Goal: Task Accomplishment & Management: Manage account settings

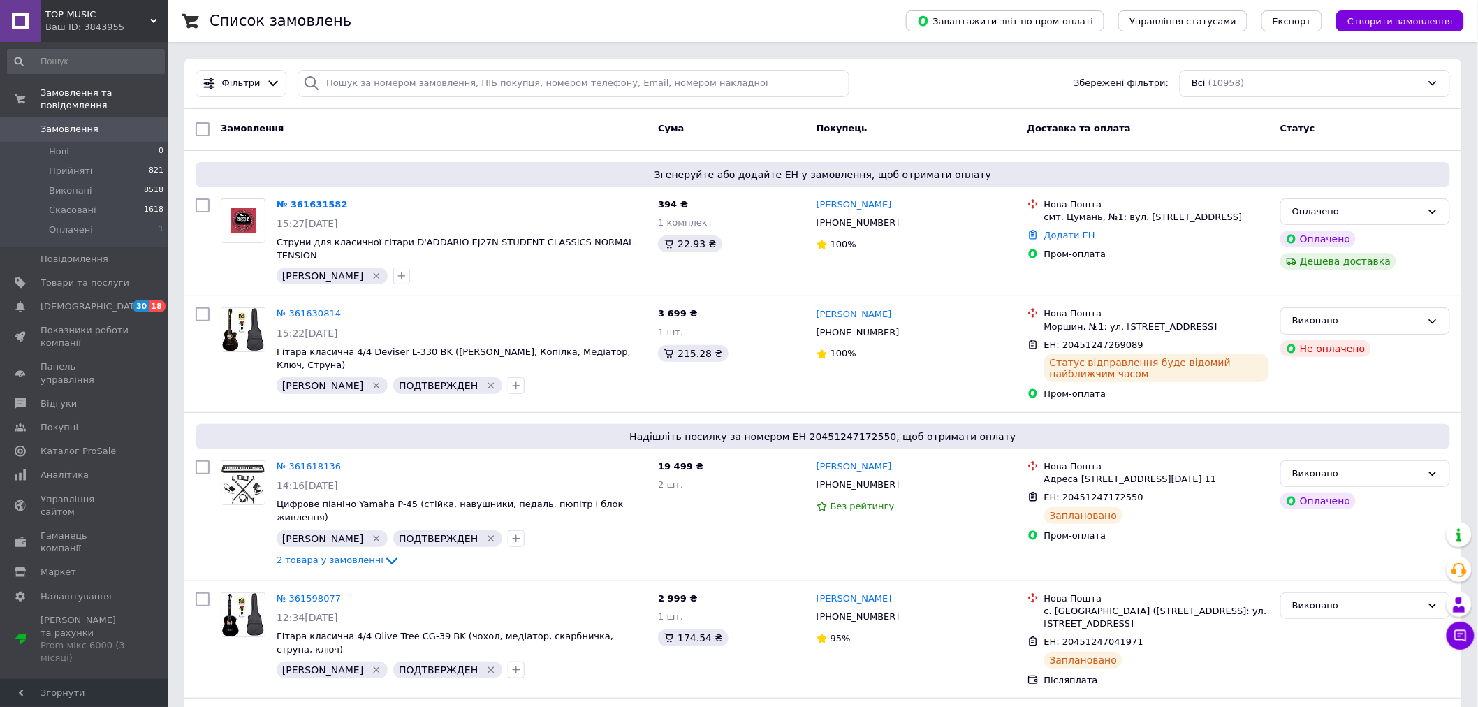
click at [73, 15] on span "TOP-MUSIC" at bounding box center [97, 14] width 105 height 13
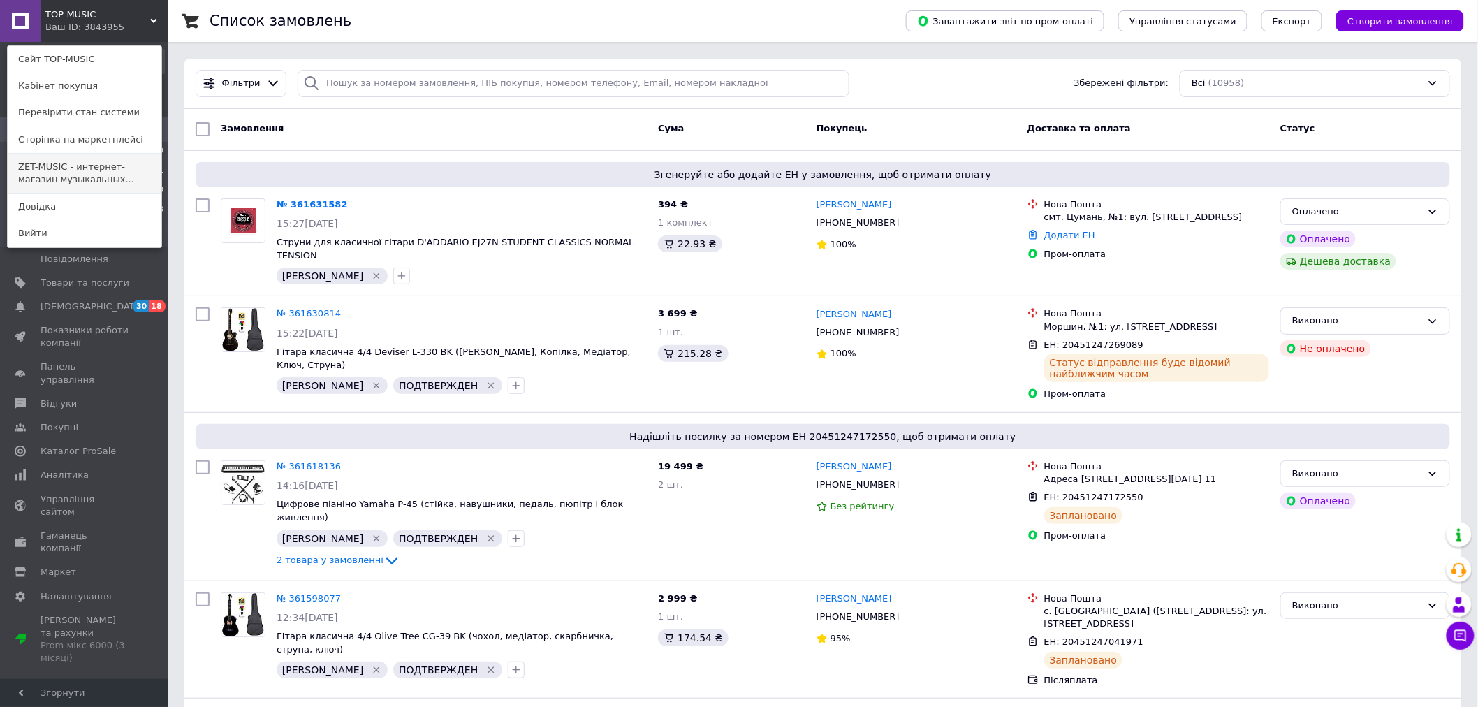
click at [49, 179] on link "ZET-MUSIC - интернет-магазин музыкальных..." at bounding box center [85, 173] width 154 height 39
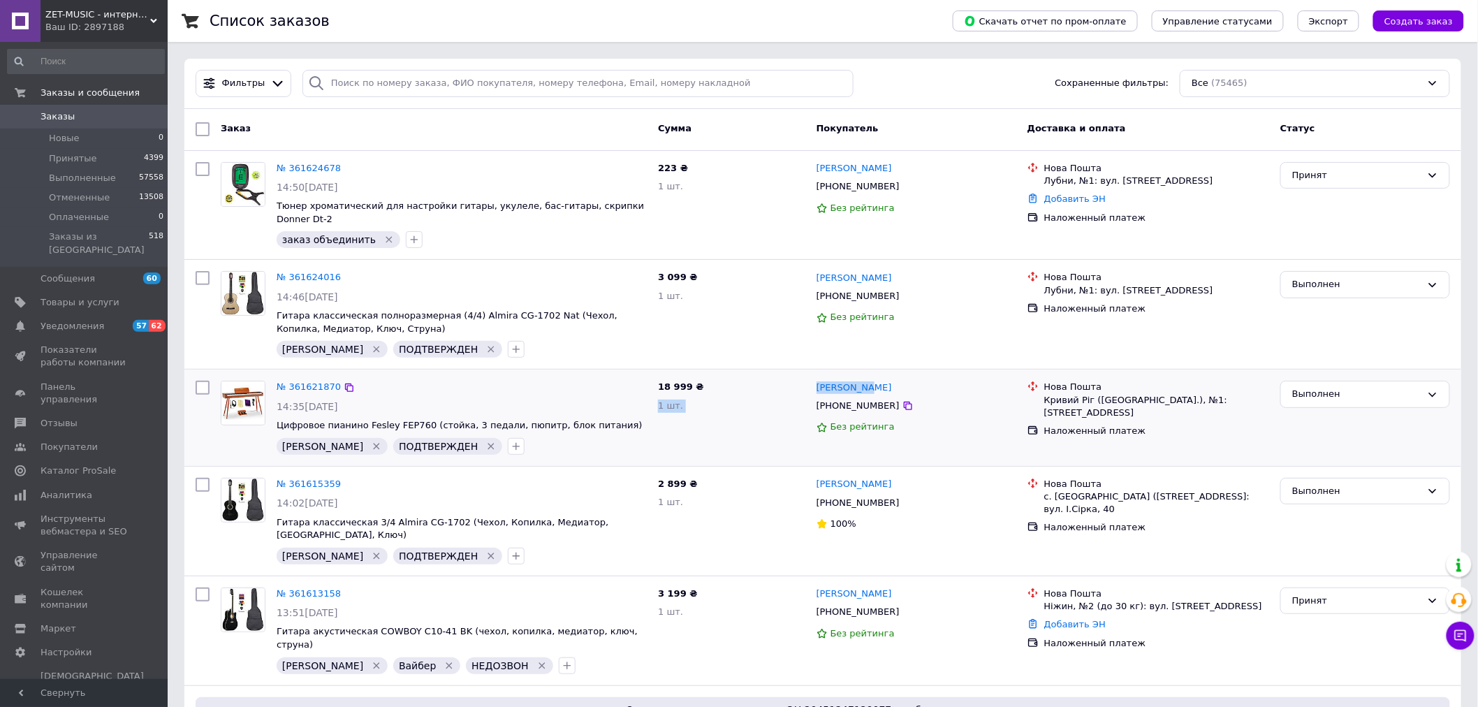
drag, startPoint x: 894, startPoint y: 374, endPoint x: 804, endPoint y: 374, distance: 90.1
click at [804, 375] on div "№ 361621870 14:35[DATE] Цифровое пианино Fesley FEP760 (стойка, 3 педали, пюпит…" at bounding box center [823, 417] width 1266 height 85
click at [902, 400] on icon at bounding box center [907, 405] width 11 height 11
click at [304, 381] on link "№ 361621870" at bounding box center [309, 386] width 64 height 10
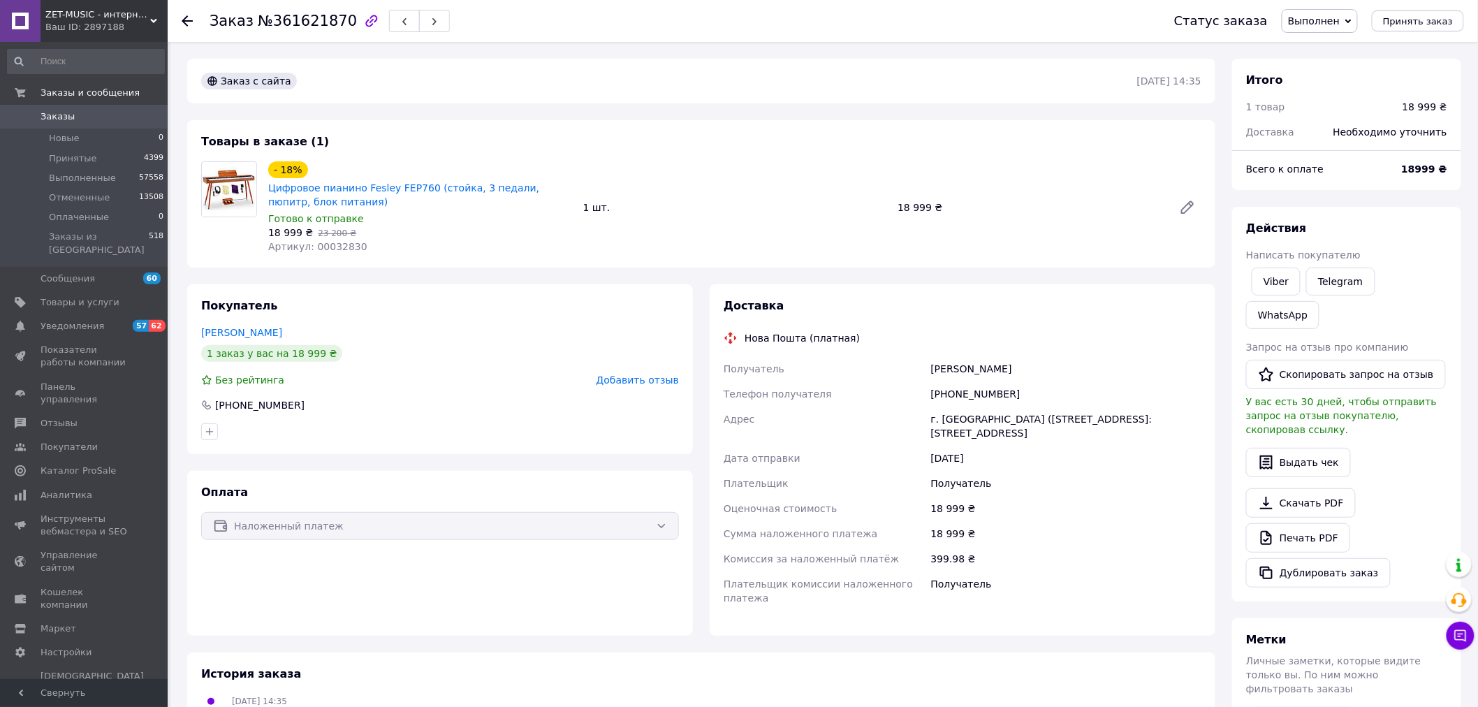
click at [186, 13] on div at bounding box center [196, 21] width 28 height 42
click at [187, 17] on icon at bounding box center [187, 20] width 11 height 11
